Goal: Contribute content

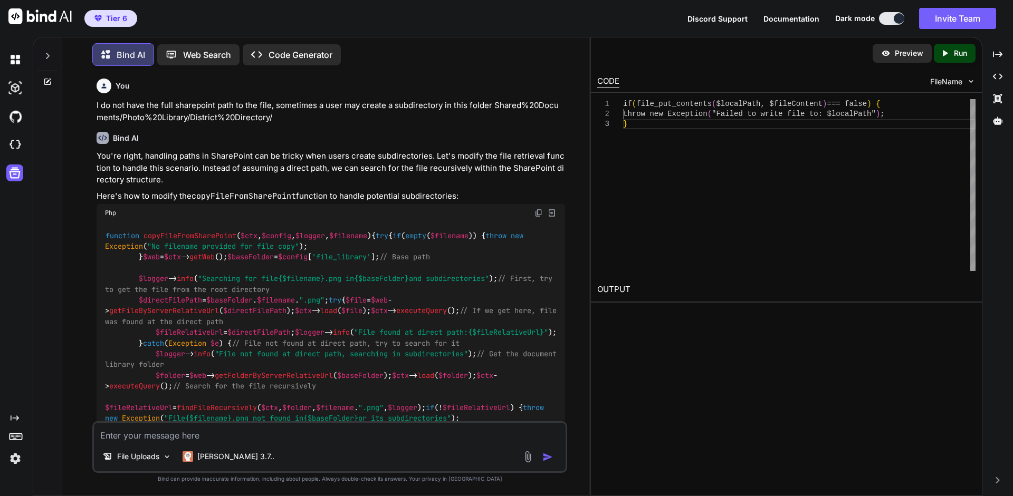
scroll to position [5838, 0]
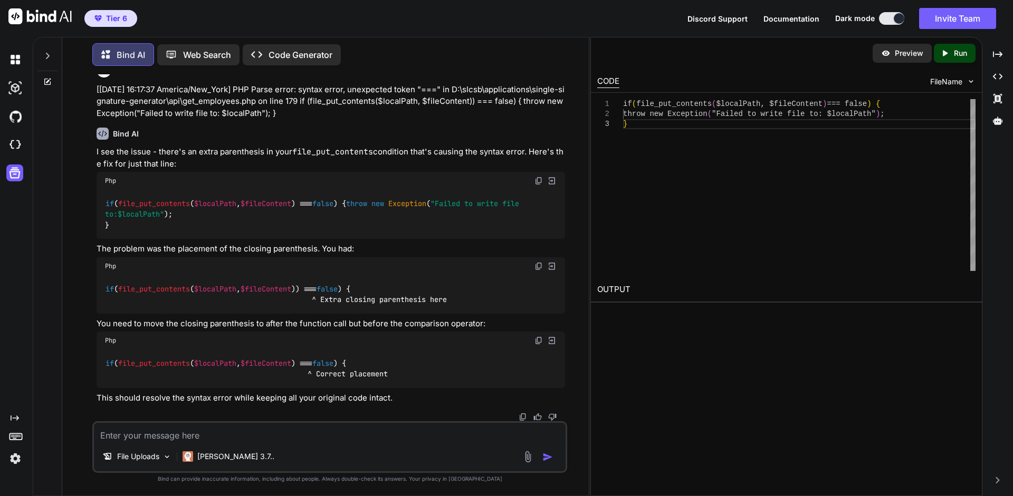
click at [197, 436] on textarea at bounding box center [330, 432] width 472 height 19
click at [233, 429] on textarea at bounding box center [330, 432] width 472 height 19
paste textarea "[[DATE]T07:55:46.612543-04:00] data-copy.ERROR: Record copy error: SQLSTATE[230…"
type textarea "[[DATE]T07:55:46.612543-04:00] data-copy.ERROR: Record copy error: SQLSTATE[230…"
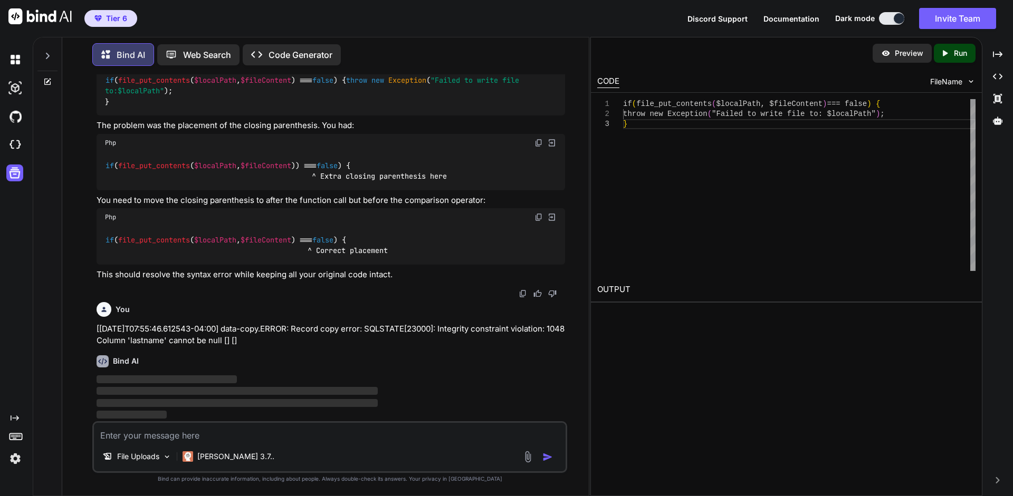
scroll to position [5961, 0]
click at [142, 458] on p "File Uploads" at bounding box center [138, 457] width 42 height 11
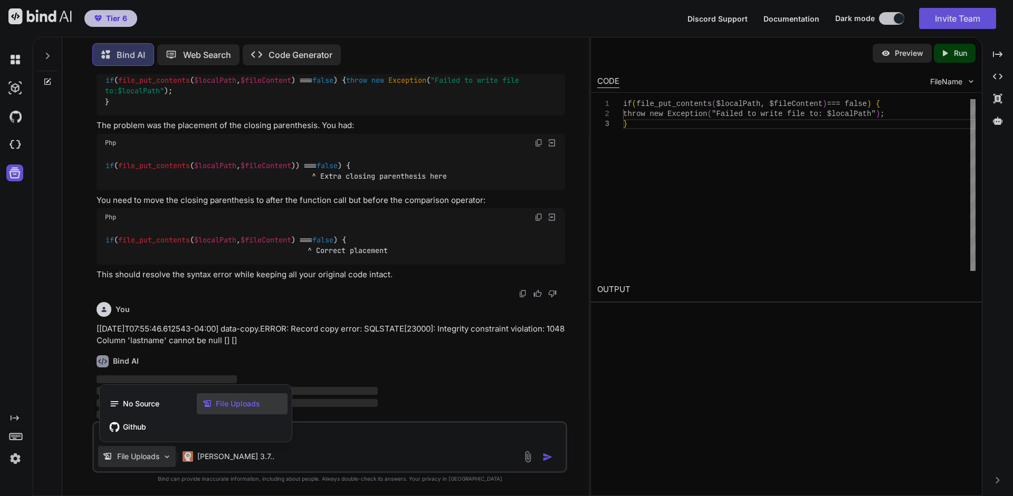
click at [219, 407] on span "File Uploads" at bounding box center [238, 404] width 44 height 11
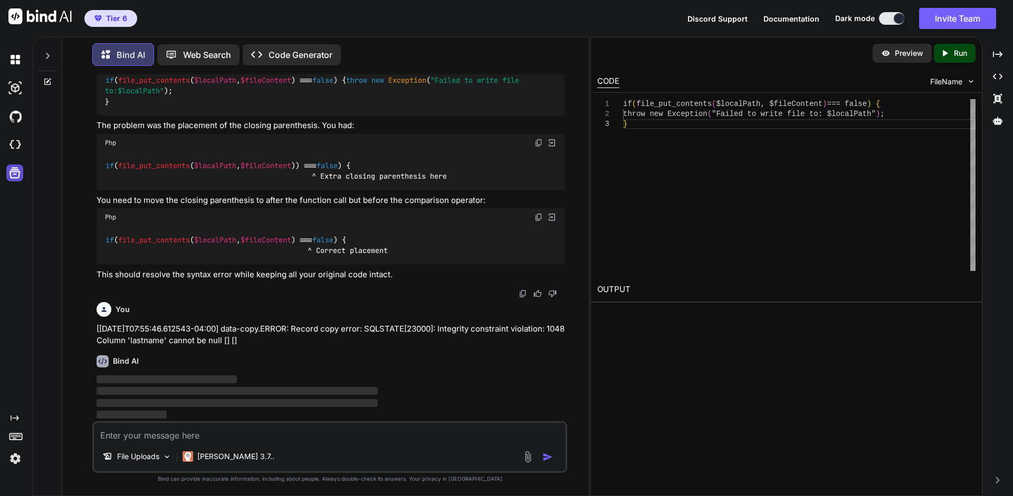
click at [13, 176] on icon at bounding box center [14, 173] width 15 height 15
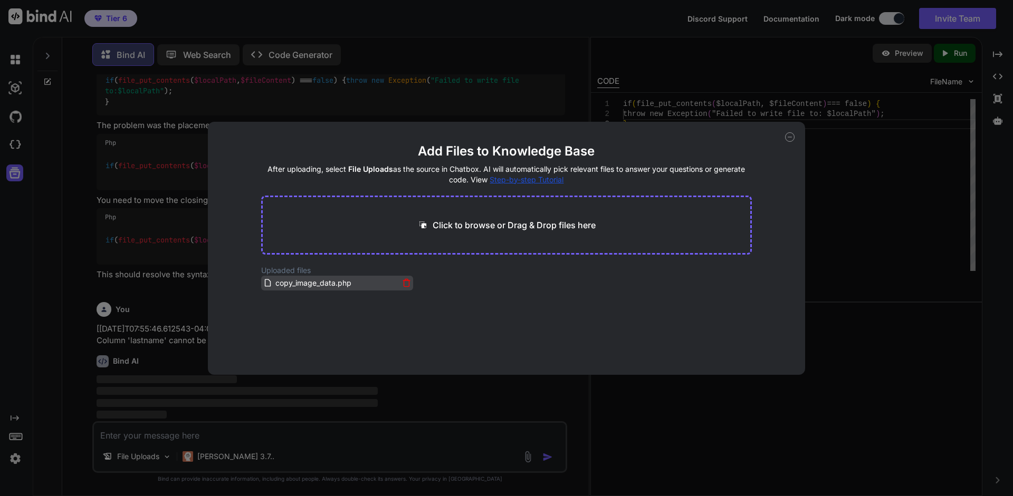
click at [329, 288] on span "copy_image_data.php" at bounding box center [313, 283] width 78 height 13
click at [324, 284] on span "copy_image_data.php" at bounding box center [313, 283] width 78 height 13
click at [404, 285] on icon at bounding box center [406, 284] width 5 height 6
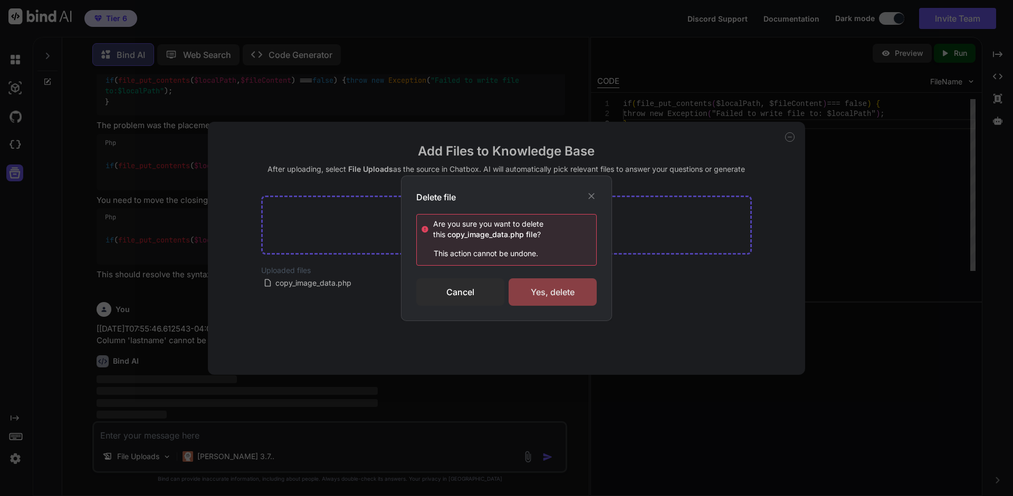
click at [543, 287] on div "Yes, delete" at bounding box center [553, 292] width 88 height 27
click at [543, 287] on div "Deleting..." at bounding box center [553, 292] width 88 height 13
click at [457, 290] on div "Cancel" at bounding box center [460, 292] width 88 height 27
click at [589, 195] on icon at bounding box center [591, 196] width 11 height 11
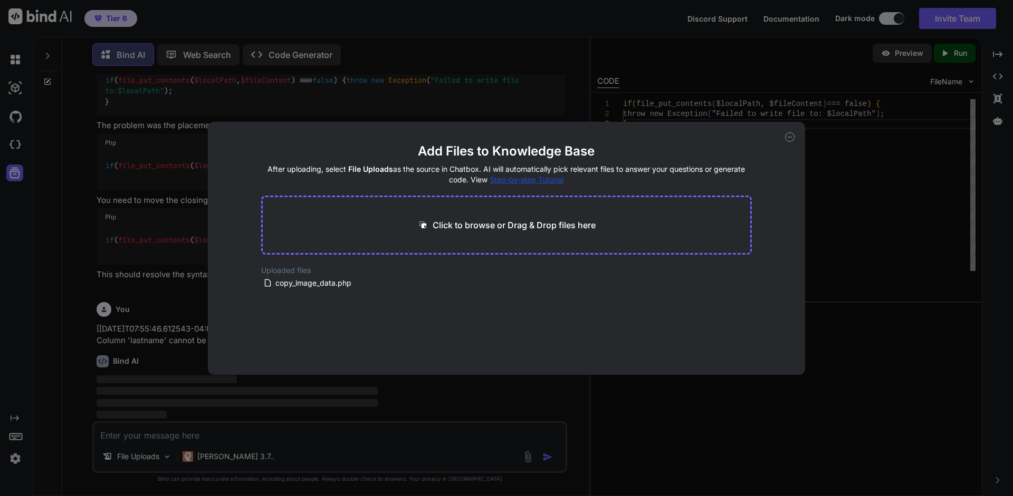
click at [541, 221] on p "Click to browse or Drag & Drop files here" at bounding box center [514, 225] width 163 height 13
type input "C:\fakepath\get_employees.php"
click at [362, 274] on icon at bounding box center [363, 273] width 9 height 9
click at [365, 273] on icon at bounding box center [363, 273] width 9 height 9
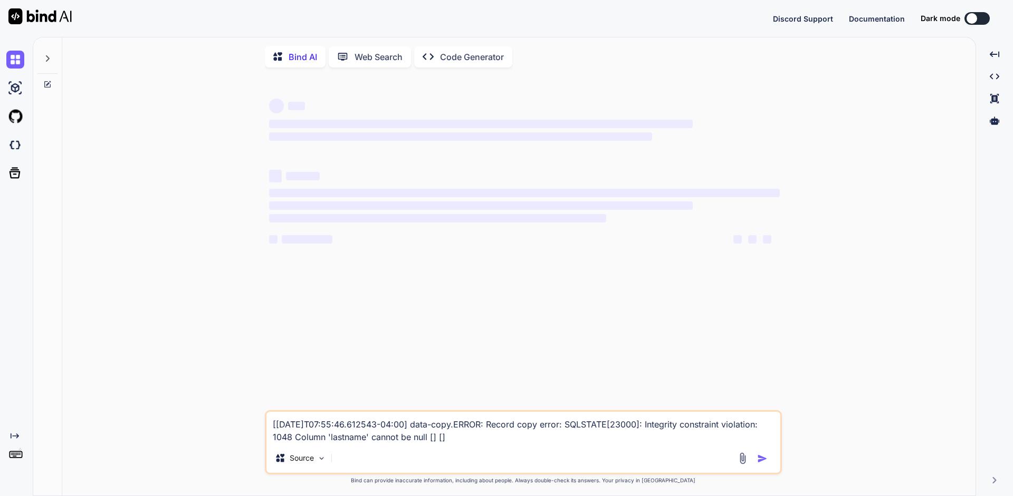
scroll to position [11, 0]
click at [13, 178] on icon at bounding box center [14, 173] width 11 height 11
type textarea "x"
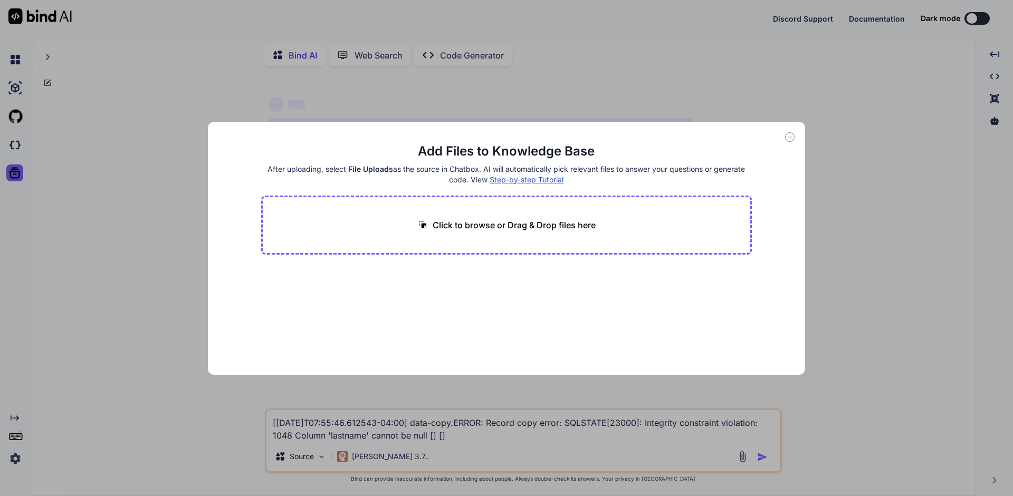
click at [535, 227] on p "Click to browse or Drag & Drop files here" at bounding box center [514, 225] width 163 height 13
type input "C:\fakepath\get_employees.php"
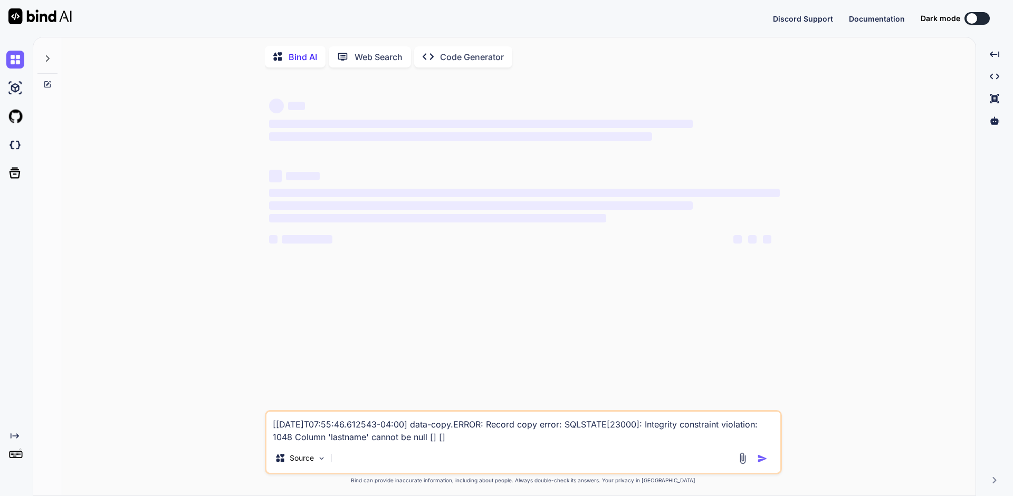
type textarea "x"
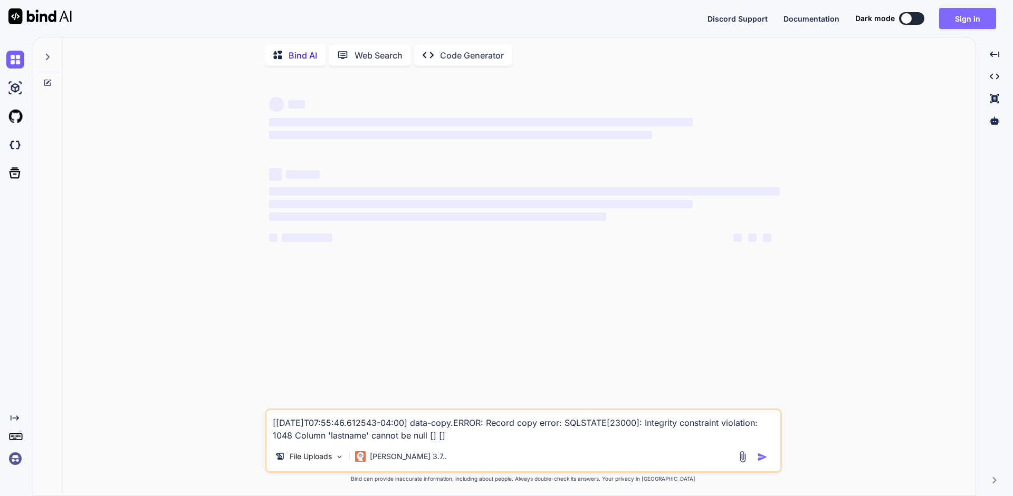
click at [964, 14] on button "Sign in" at bounding box center [967, 18] width 57 height 21
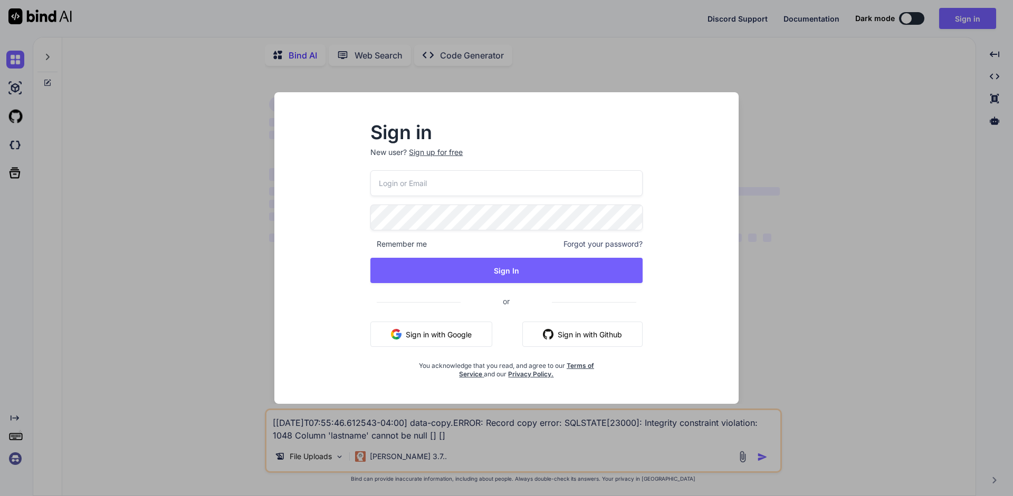
click at [475, 181] on input "email" at bounding box center [506, 183] width 272 height 26
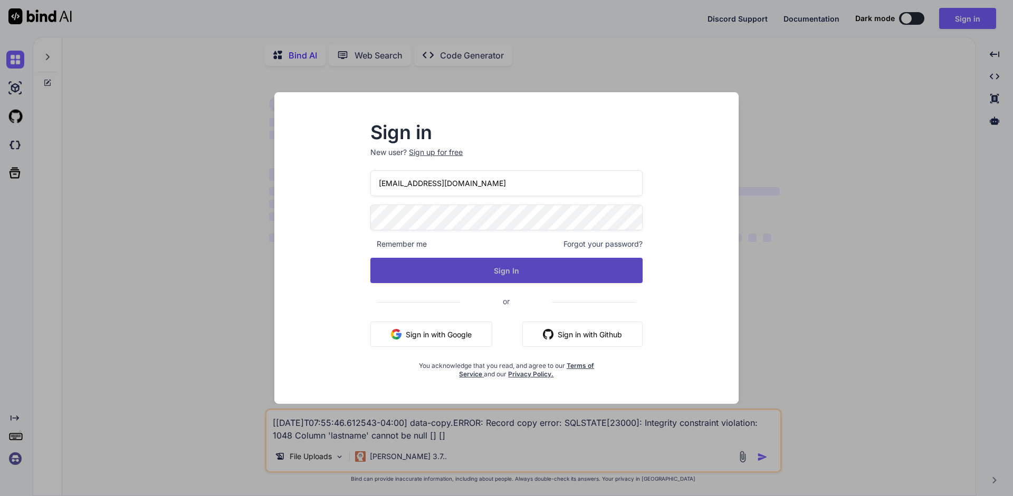
type input "[EMAIL_ADDRESS][DOMAIN_NAME]"
click at [500, 270] on button "Sign In" at bounding box center [506, 270] width 272 height 25
click at [499, 272] on button "Sign In" at bounding box center [506, 270] width 272 height 25
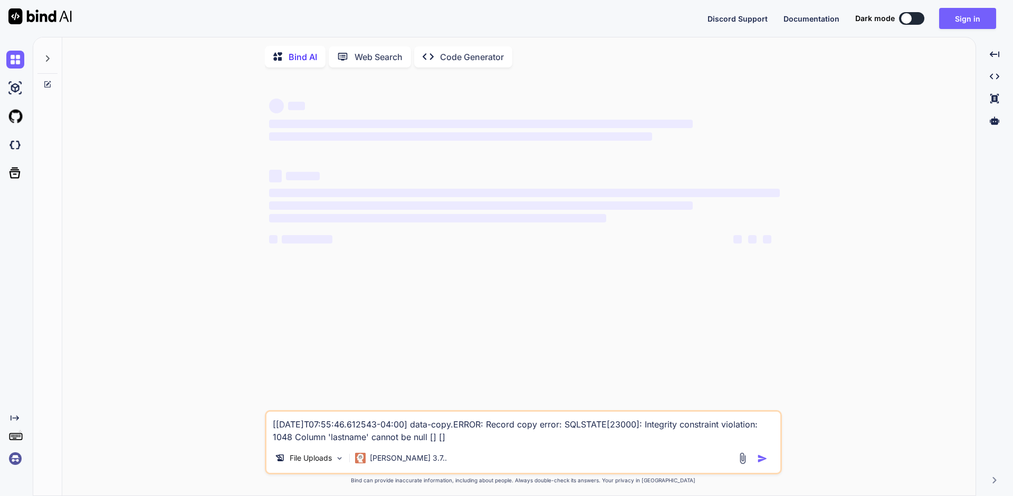
scroll to position [11, 0]
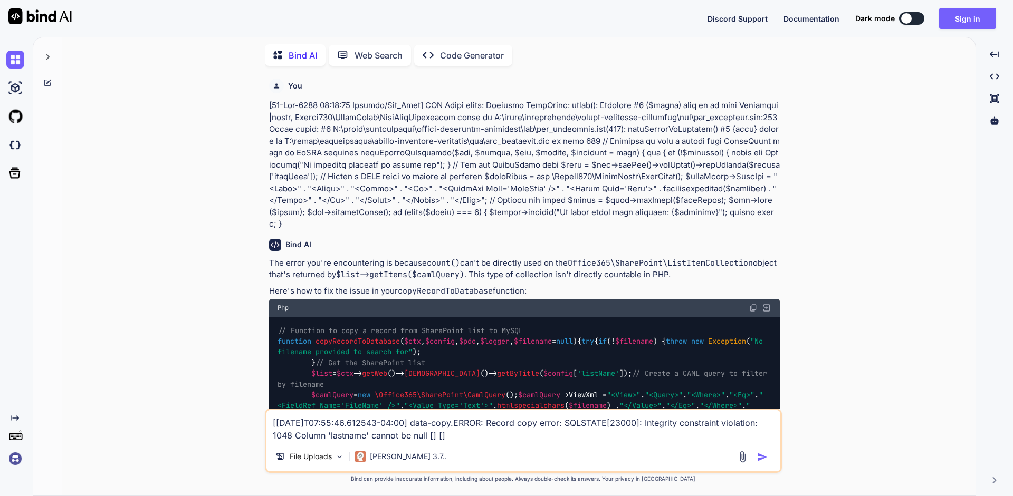
type textarea "x"
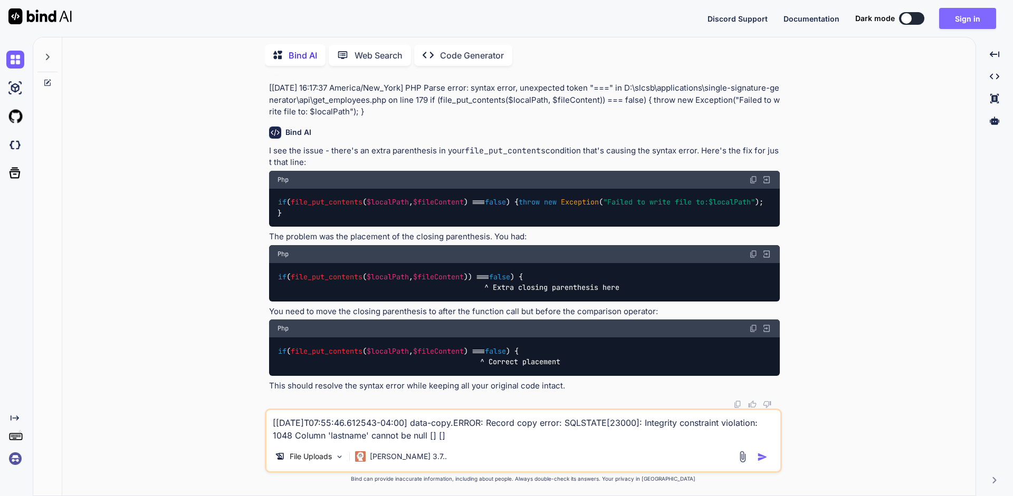
click at [983, 28] on button "Sign in" at bounding box center [967, 18] width 57 height 21
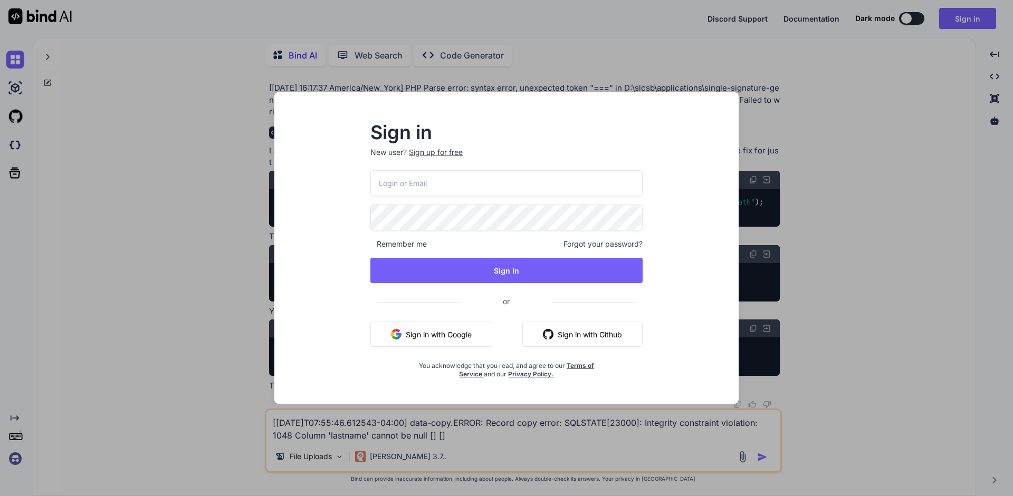
click at [529, 185] on input "email" at bounding box center [506, 183] width 272 height 26
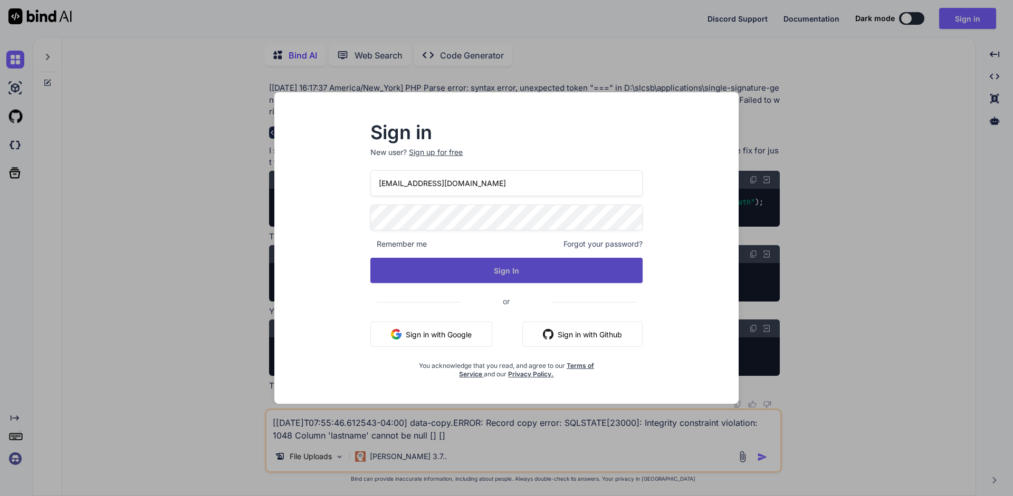
type input "[EMAIL_ADDRESS][DOMAIN_NAME]"
click at [464, 268] on button "Sign In" at bounding box center [506, 270] width 272 height 25
click at [507, 275] on button "Sign In" at bounding box center [506, 270] width 272 height 25
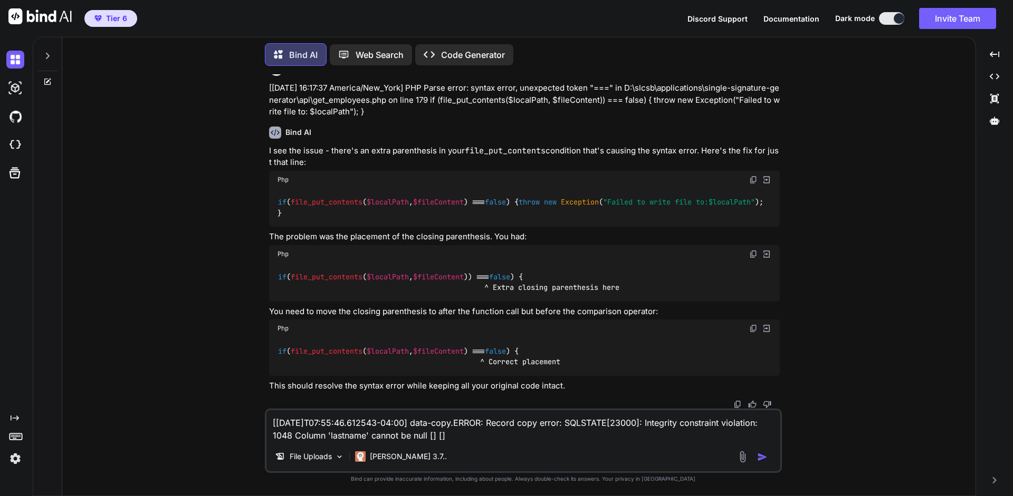
scroll to position [2501, 0]
click at [17, 176] on icon at bounding box center [14, 173] width 15 height 15
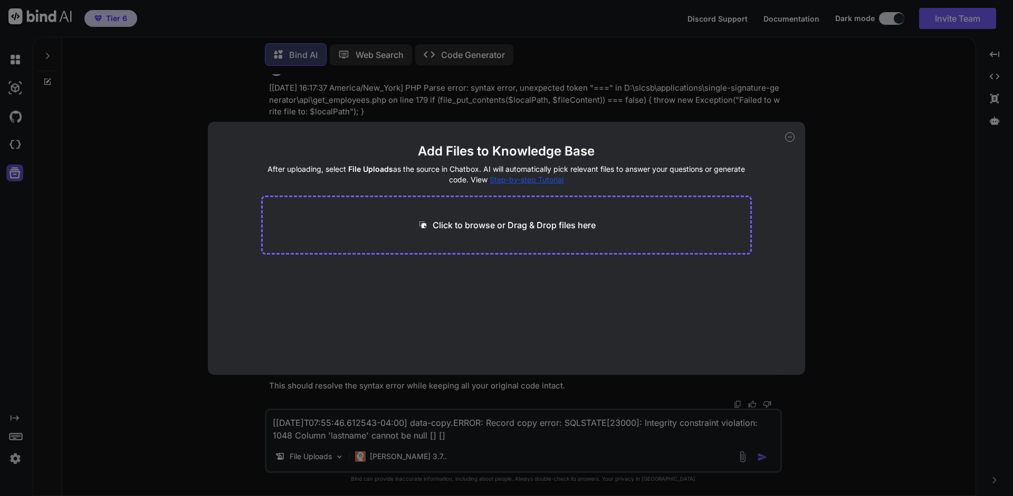
type textarea "x"
click at [516, 223] on p "Click to browse or Drag & Drop files here" at bounding box center [514, 225] width 163 height 13
type input "C:\fakepath\get_employees.php"
click at [444, 357] on main "Add Files to Knowledge Base After uploading, select File Uploads as the source …" at bounding box center [506, 259] width 491 height 232
click at [728, 340] on button "Finish" at bounding box center [733, 343] width 37 height 21
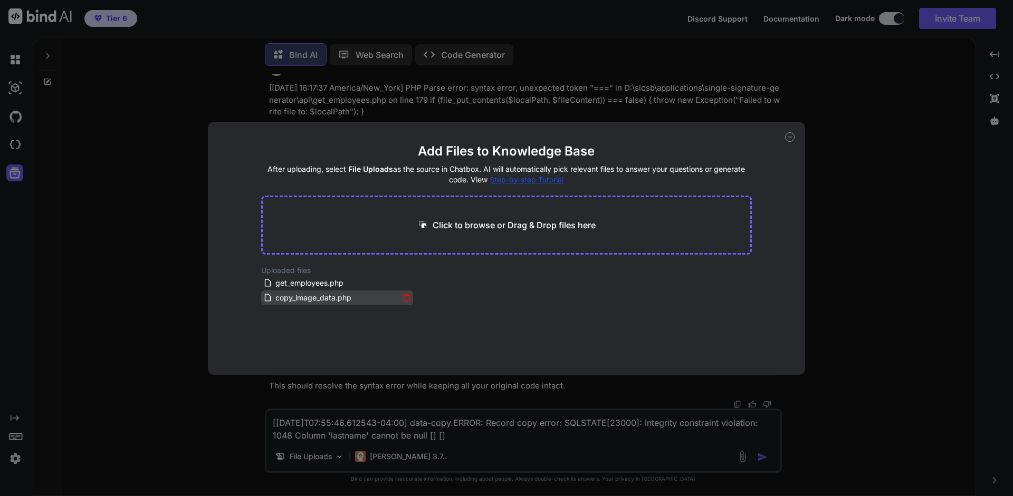
click at [402, 300] on icon at bounding box center [406, 297] width 9 height 9
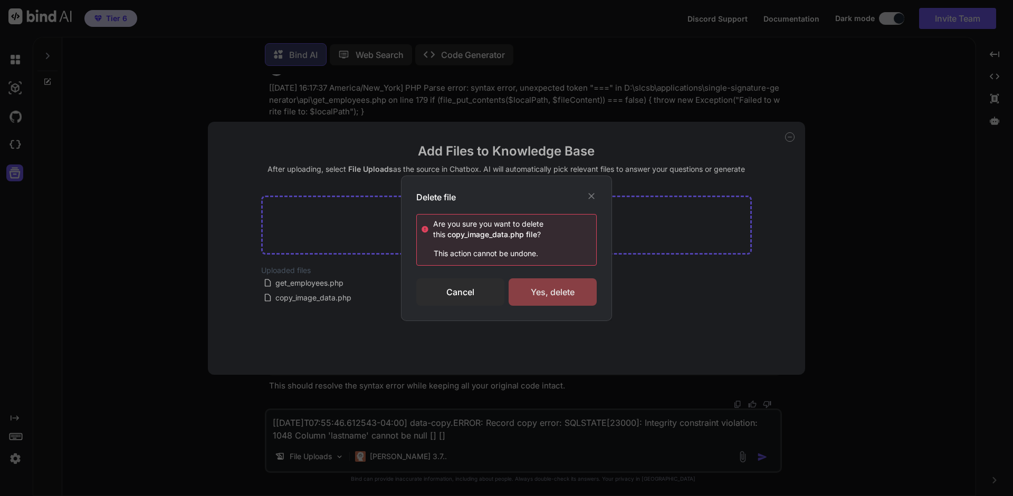
click at [563, 292] on div "Yes, delete" at bounding box center [553, 292] width 88 height 27
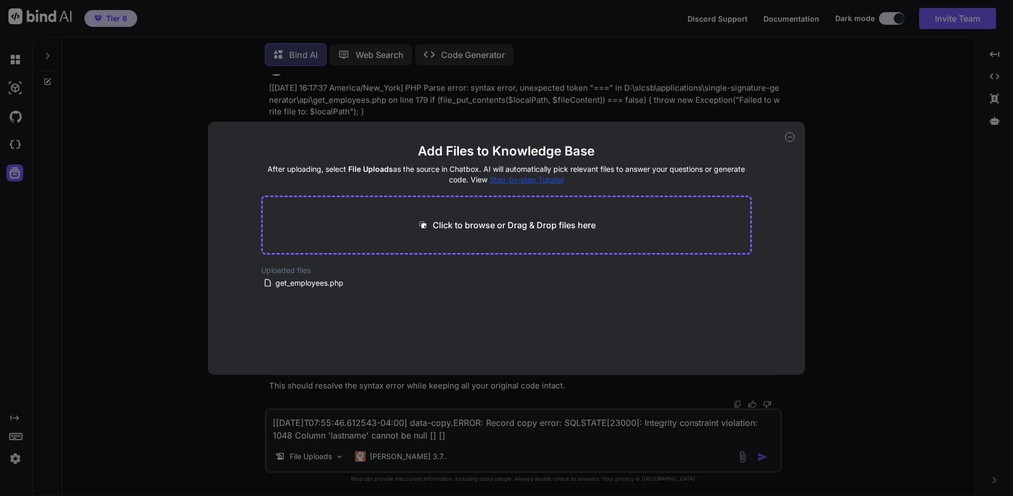
click at [788, 140] on icon at bounding box center [789, 136] width 9 height 9
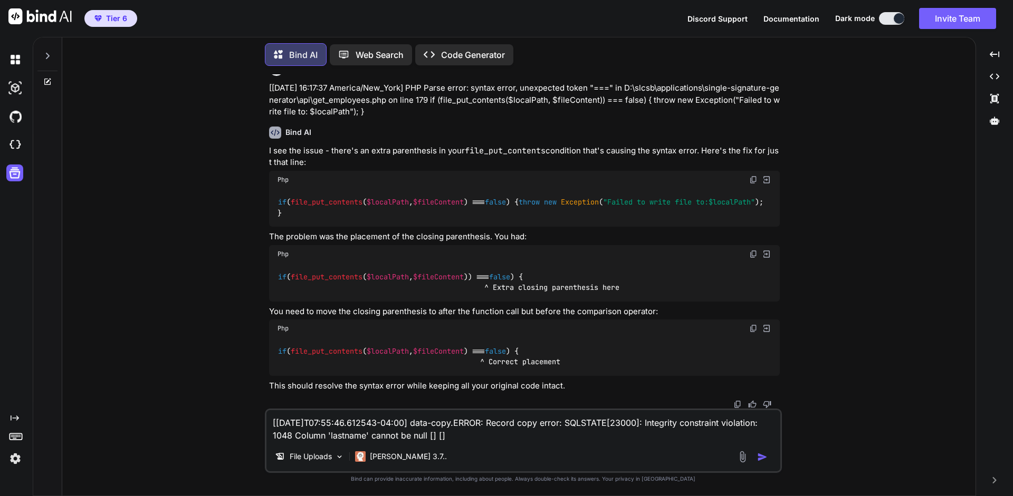
click at [459, 435] on textarea "[[DATE]T07:55:46.612543-04:00] data-copy.ERROR: Record copy error: SQLSTATE[230…" at bounding box center [523, 426] width 514 height 32
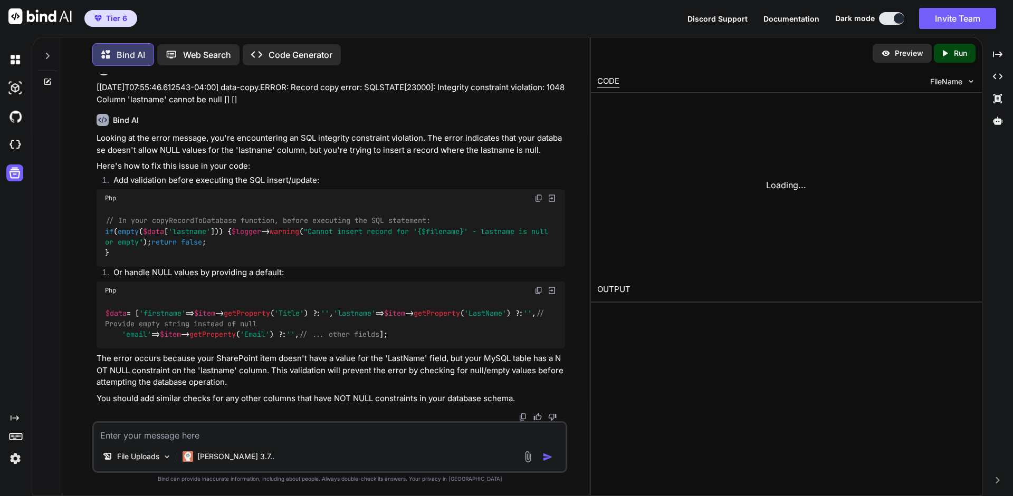
scroll to position [2637, 0]
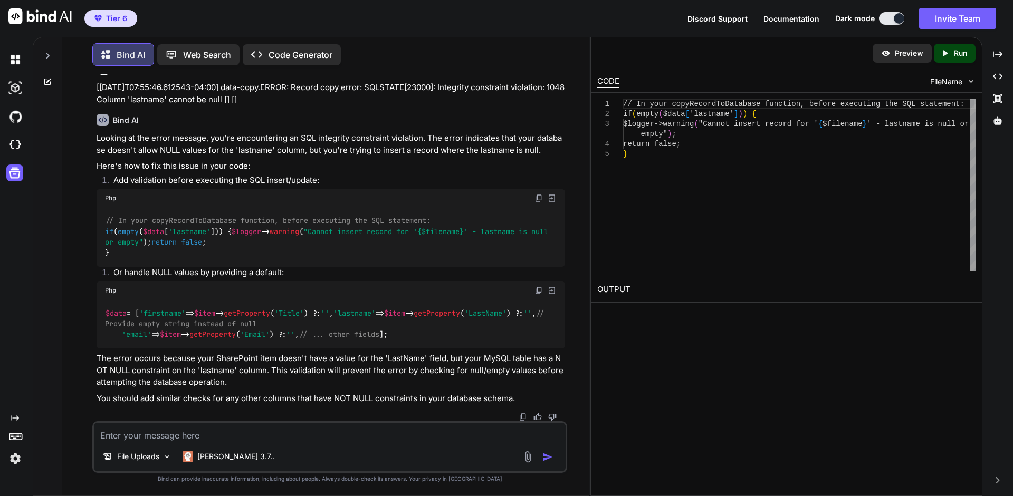
click at [400, 126] on div "Bind AI" at bounding box center [331, 120] width 468 height 12
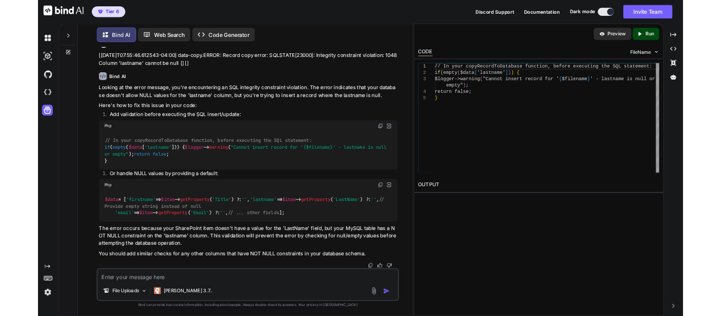
scroll to position [2933, 0]
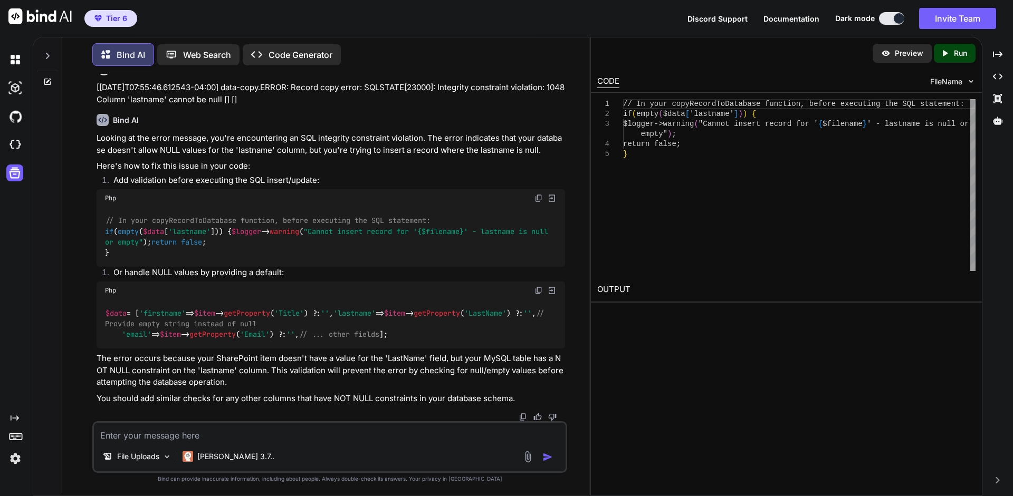
click at [244, 347] on div "$data = [ 'firstname' => $item -> getProperty ( 'Title' ) ?: '' , 'lastname' =>…" at bounding box center [331, 324] width 468 height 49
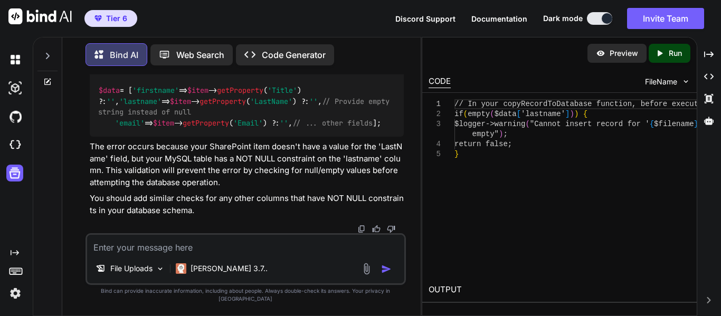
scroll to position [3458, 0]
